Goal: Communication & Community: Answer question/provide support

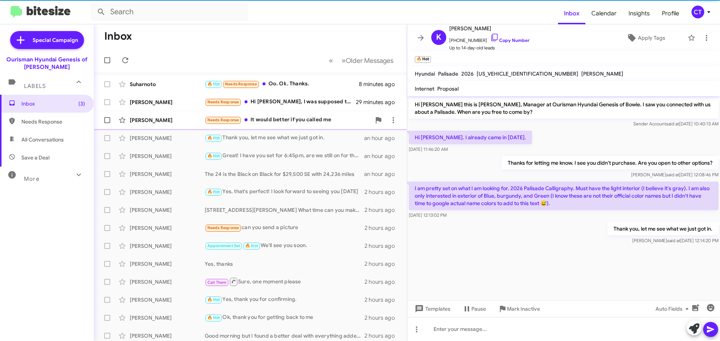
click at [286, 123] on div "Needs Response It would better if you called me" at bounding box center [288, 120] width 166 height 9
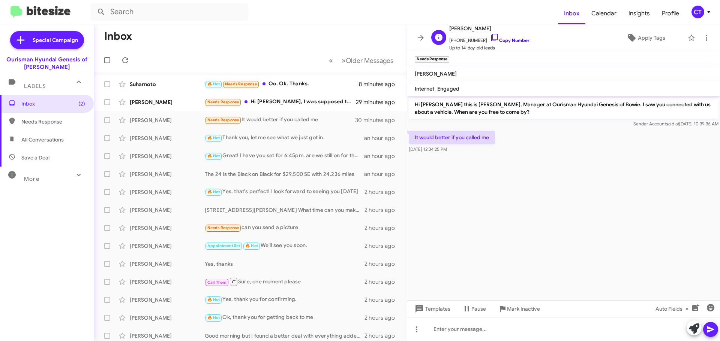
click at [490, 34] on icon at bounding box center [494, 37] width 9 height 9
drag, startPoint x: 413, startPoint y: 135, endPoint x: 482, endPoint y: 150, distance: 70.2
click at [482, 150] on div "It would better if you called me Aug 14, 2025, 12:34:25 PM" at bounding box center [452, 142] width 86 height 22
copy div "It would better if you called me Aug 14, 2025, 12:34:25 PM"
click at [316, 102] on div "Needs Response Hi Ciara, I was supposed to come in today at 4:30 but I see the …" at bounding box center [288, 102] width 166 height 9
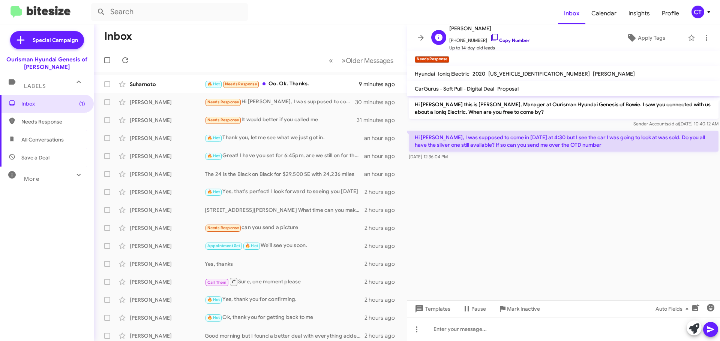
click at [490, 34] on icon at bounding box center [494, 37] width 9 height 9
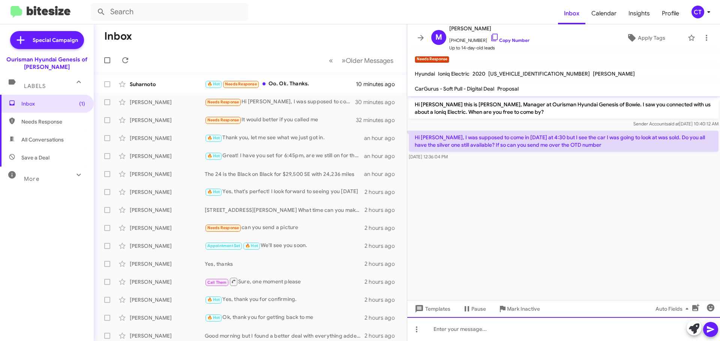
click at [484, 332] on div at bounding box center [563, 329] width 313 height 24
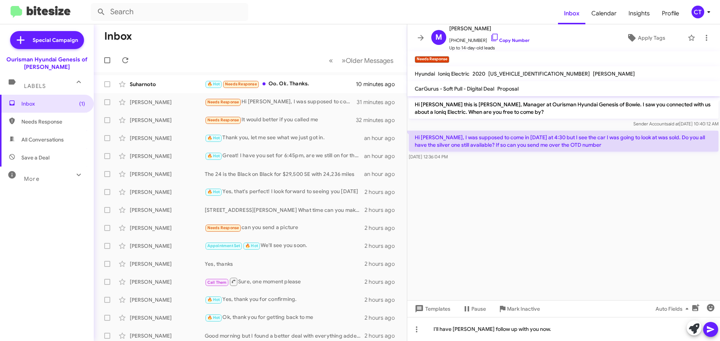
click at [712, 330] on icon at bounding box center [709, 330] width 7 height 6
click at [303, 91] on div "Suharnoto 🔥 Hot Needs Response Oo. Ok. Thanks. 10 minutes ago" at bounding box center [250, 84] width 301 height 15
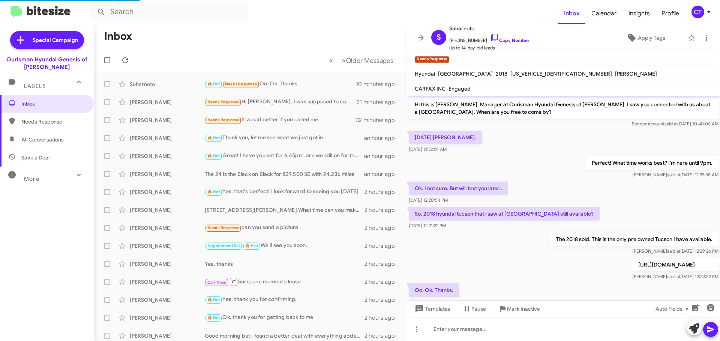
scroll to position [30, 0]
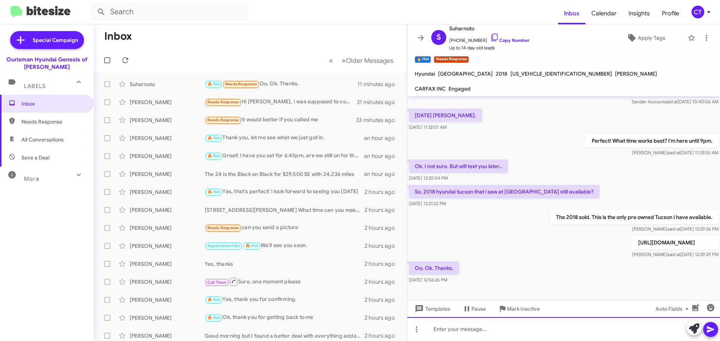
click at [467, 336] on div at bounding box center [563, 329] width 313 height 24
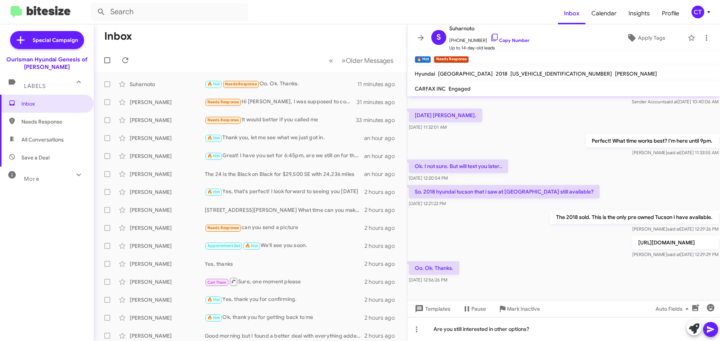
click at [715, 330] on button at bounding box center [710, 329] width 15 height 15
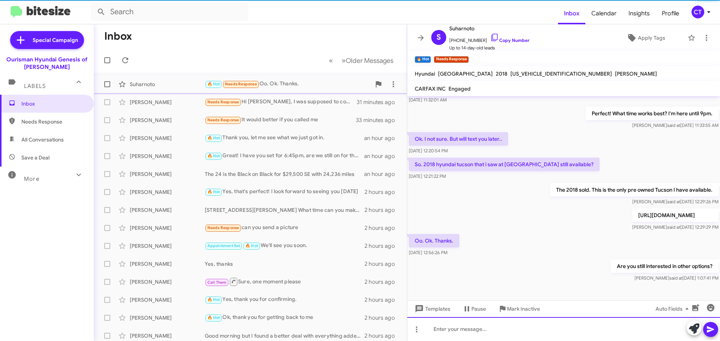
scroll to position [57, 0]
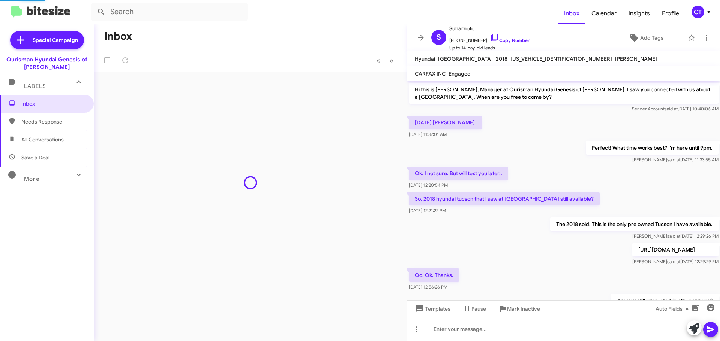
scroll to position [42, 0]
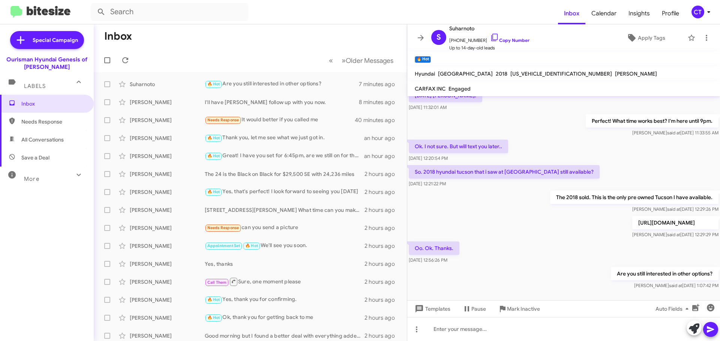
click at [698, 12] on div "CT" at bounding box center [697, 12] width 13 height 13
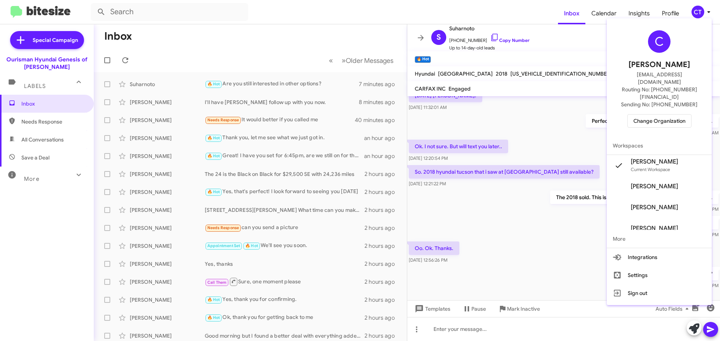
click at [652, 115] on span "Change Organization" at bounding box center [659, 121] width 52 height 13
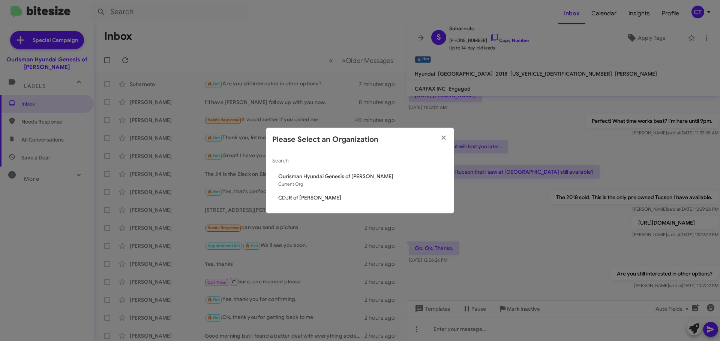
click at [311, 198] on span "CDJR of [PERSON_NAME]" at bounding box center [362, 197] width 169 height 7
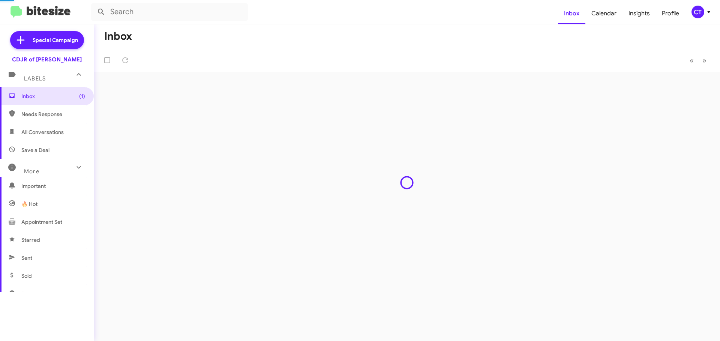
click at [292, 82] on div "Inbox « Previous » Next" at bounding box center [407, 182] width 626 height 317
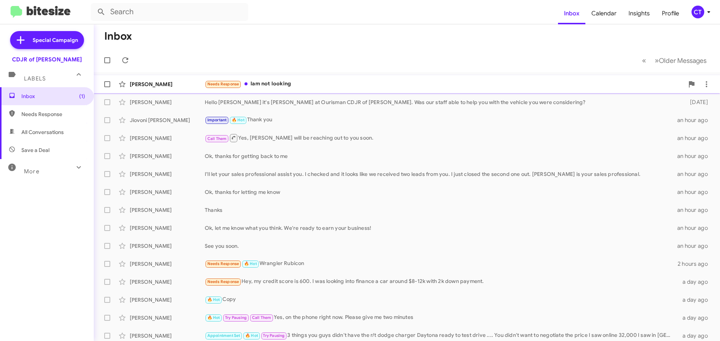
click at [281, 76] on span "Rejul Ramachandran Needs Response Iam not looking 5 minutes ago" at bounding box center [407, 84] width 626 height 18
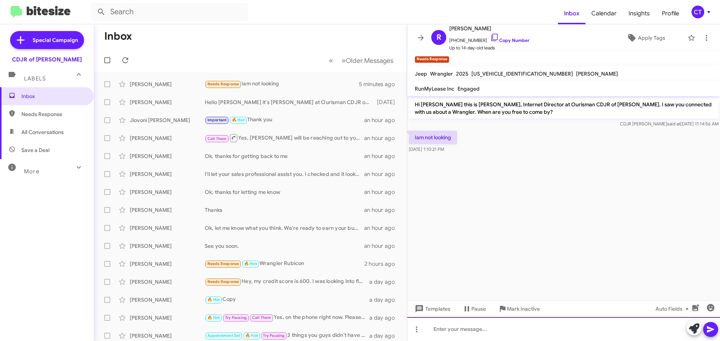
drag, startPoint x: 489, startPoint y: 334, endPoint x: 505, endPoint y: 336, distance: 15.6
click at [489, 333] on div at bounding box center [563, 329] width 313 height 24
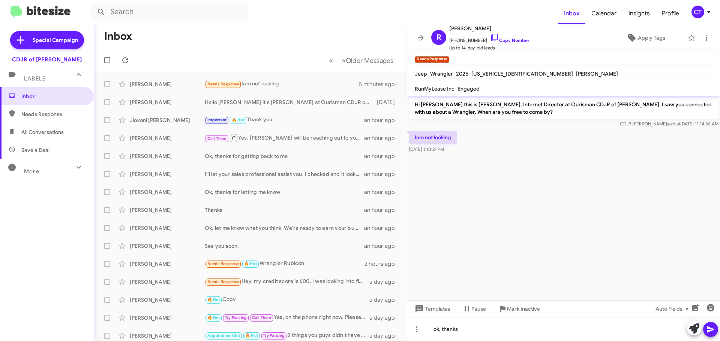
click at [712, 334] on icon at bounding box center [710, 329] width 9 height 9
click at [490, 37] on icon at bounding box center [494, 37] width 9 height 9
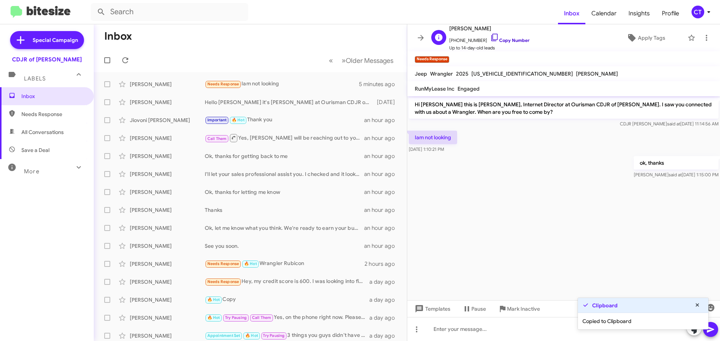
click at [490, 37] on icon at bounding box center [494, 37] width 9 height 9
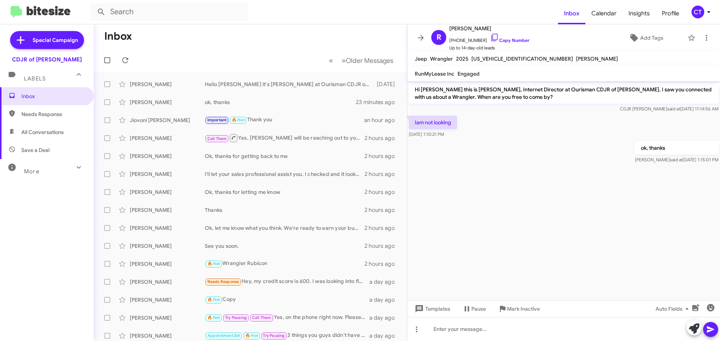
click at [704, 11] on icon at bounding box center [708, 11] width 9 height 9
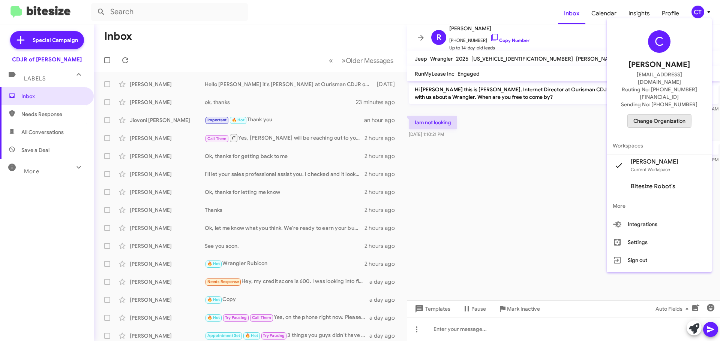
click at [654, 115] on span "Change Organization" at bounding box center [659, 121] width 52 height 13
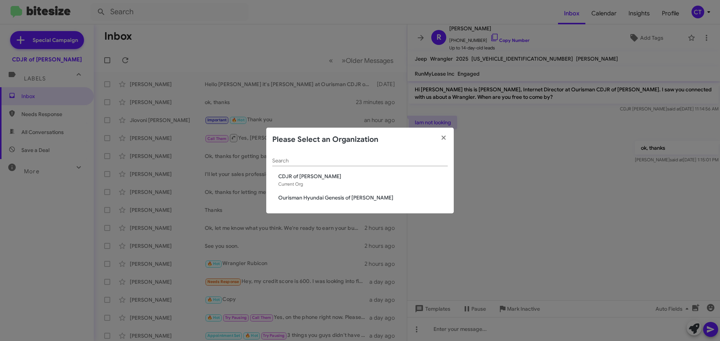
click at [287, 197] on span "Ourisman Hyundai Genesis of [PERSON_NAME]" at bounding box center [362, 197] width 169 height 7
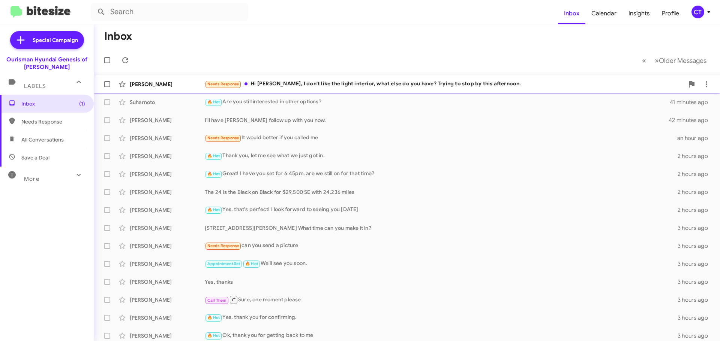
click at [349, 85] on div "Needs Response Hi Ciara, I don't like the light interior, what else do you have…" at bounding box center [444, 84] width 479 height 9
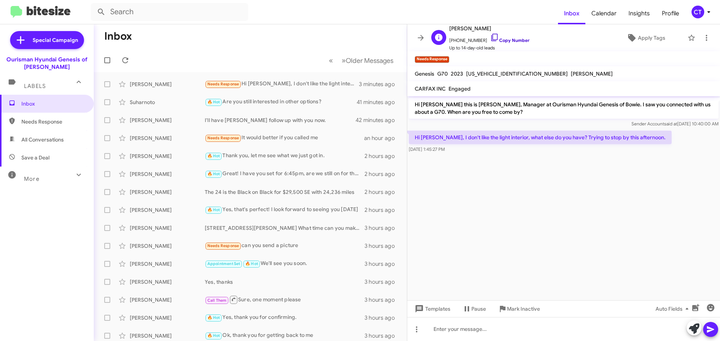
click at [490, 35] on icon at bounding box center [494, 37] width 9 height 9
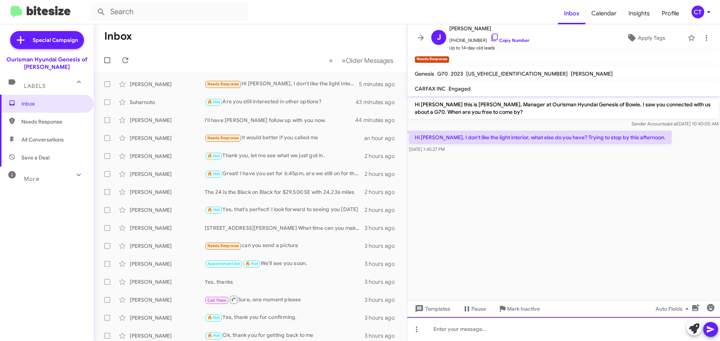
click at [491, 337] on div at bounding box center [563, 329] width 313 height 24
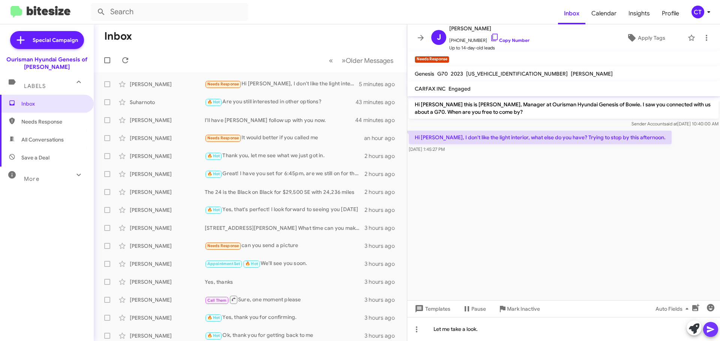
click at [709, 331] on icon at bounding box center [709, 330] width 7 height 6
